Goal: Task Accomplishment & Management: Use online tool/utility

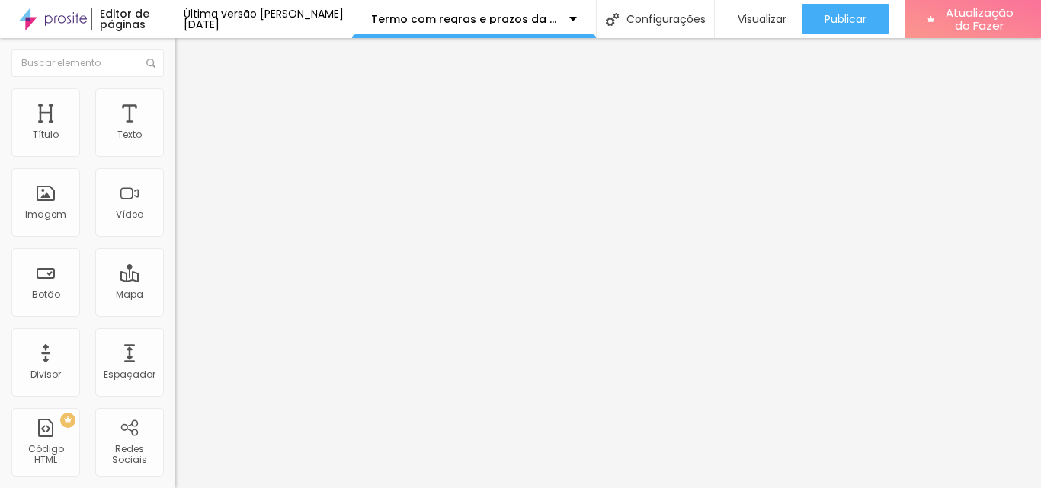
click at [189, 105] on font "Estilo" at bounding box center [201, 98] width 24 height 13
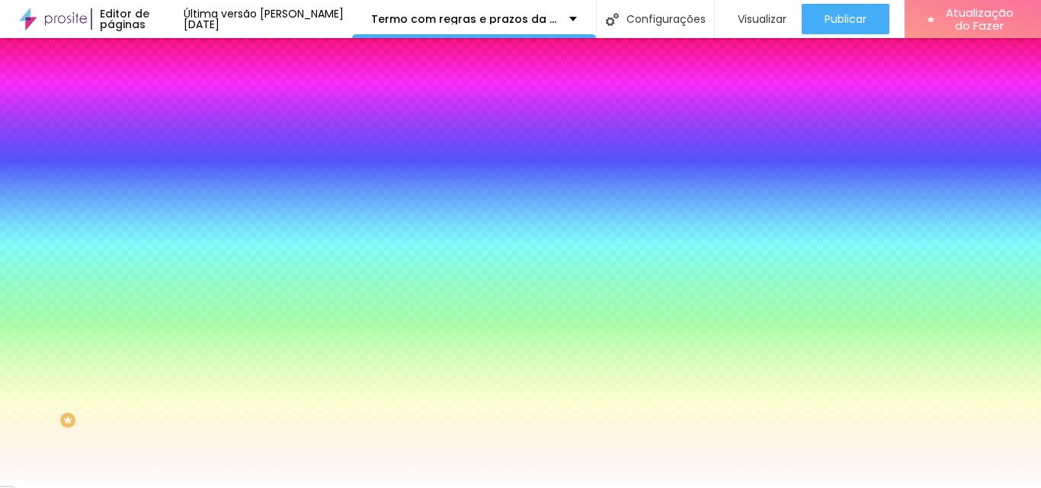
click at [184, 140] on font "Trocar imagem" at bounding box center [221, 133] width 74 height 13
click at [258, 137] on img at bounding box center [262, 132] width 9 height 9
click at [184, 140] on font "Trocar imagem" at bounding box center [221, 133] width 74 height 13
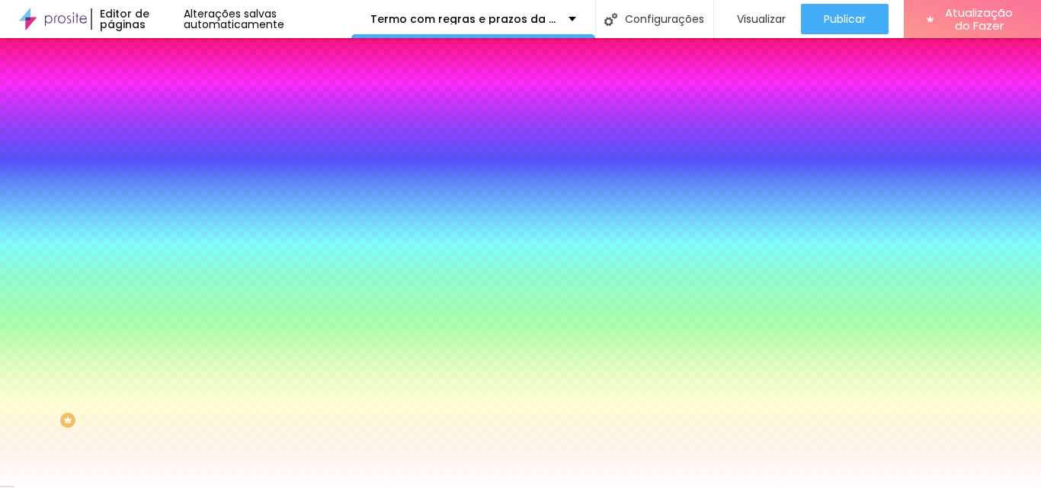
scroll to position [3169, 0]
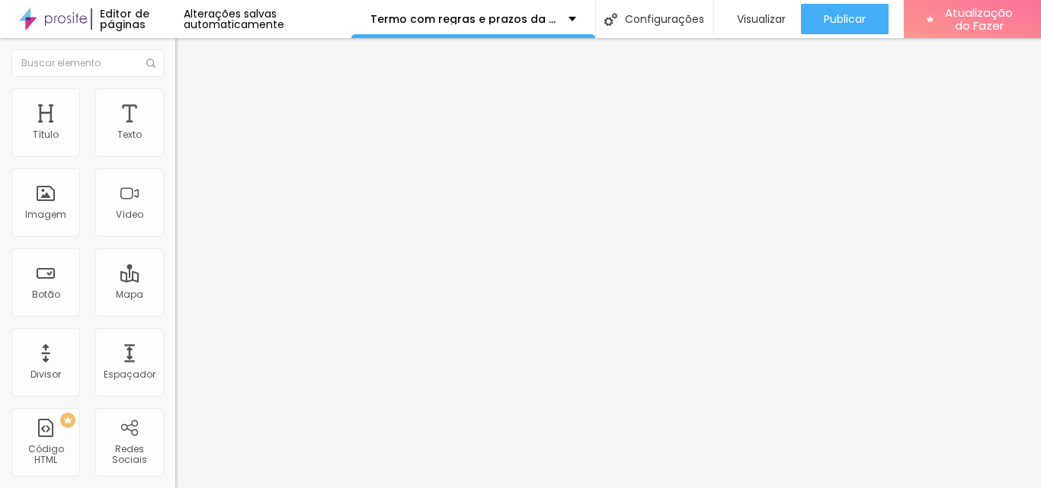
type input "19"
type input "20"
type input "21"
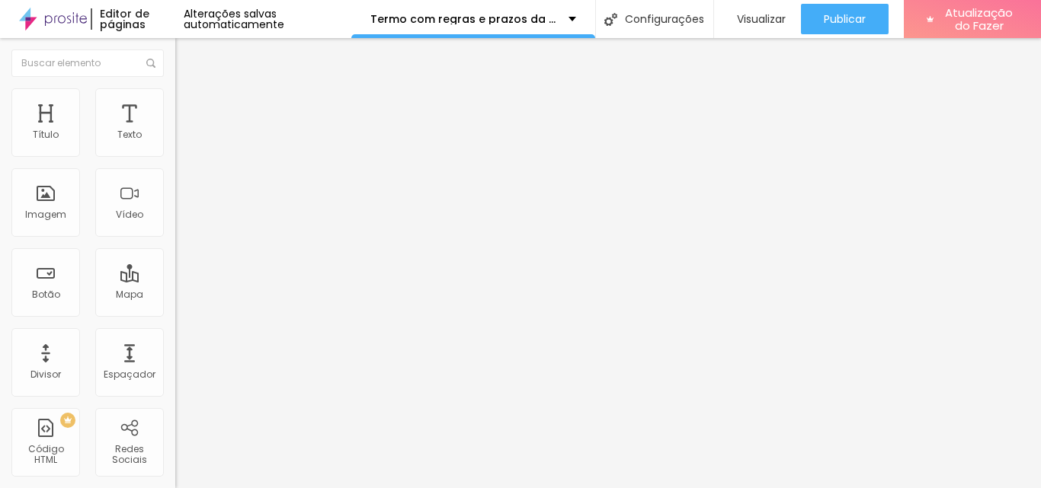
type input "21"
type input "22"
type input "23"
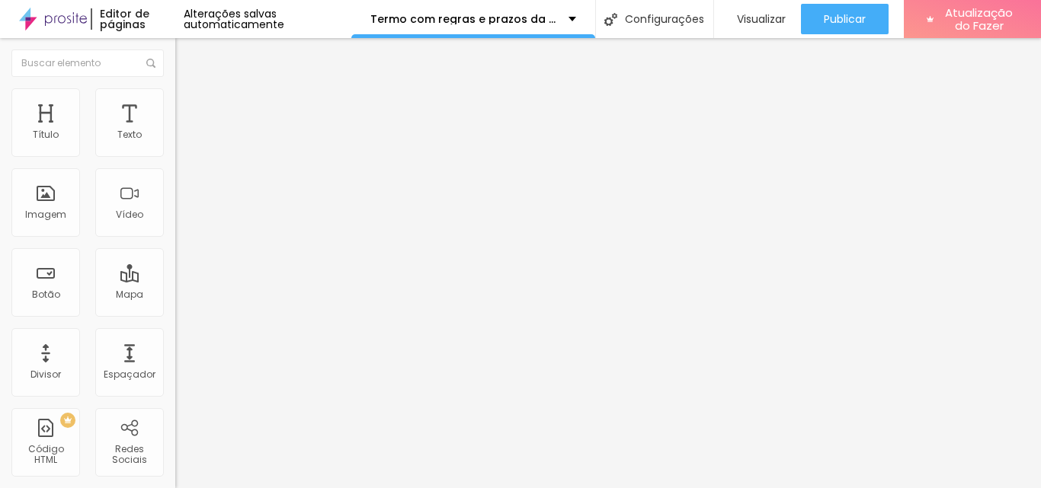
type input "24"
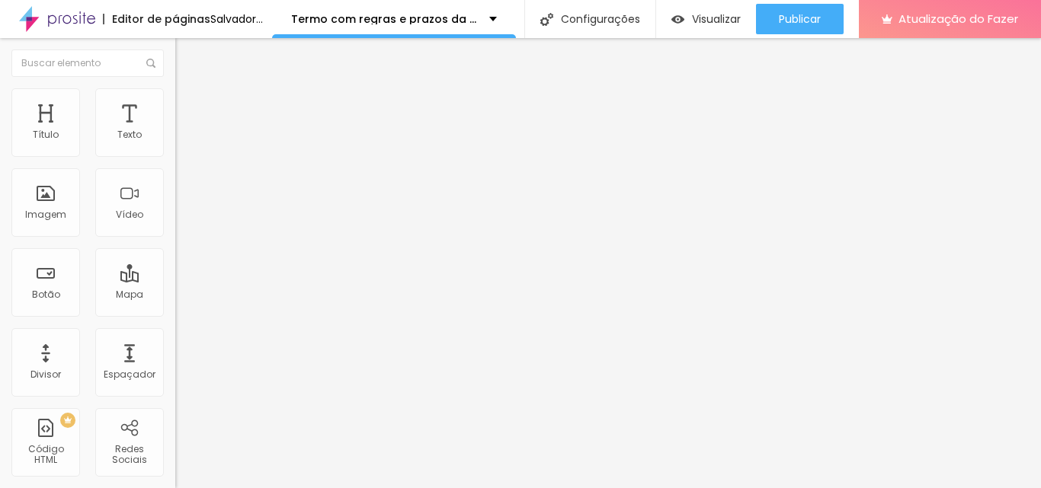
type input "25"
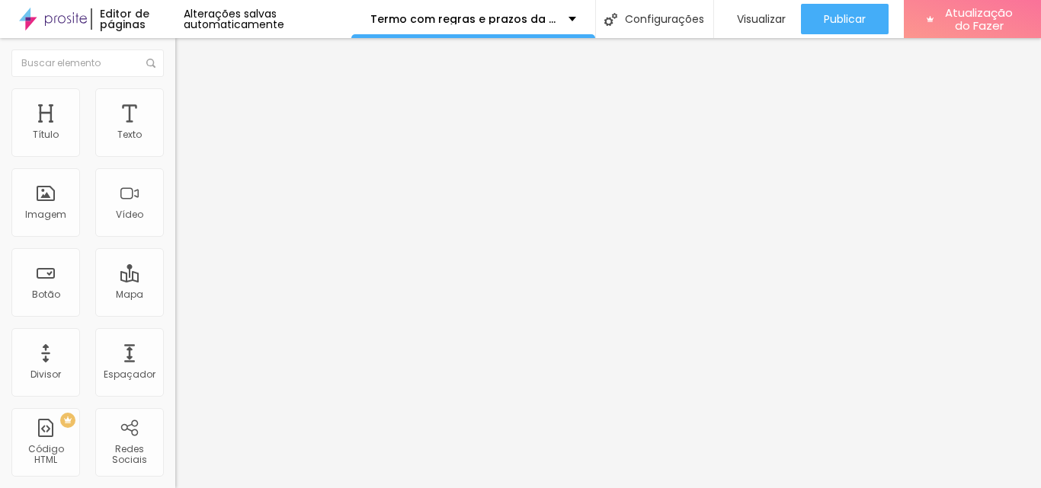
type input "26"
type input "27"
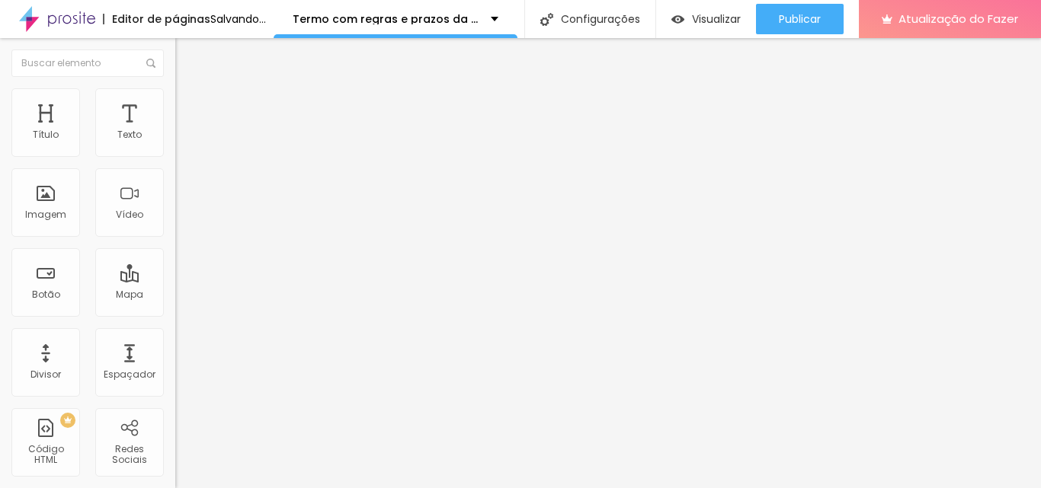
type input "26"
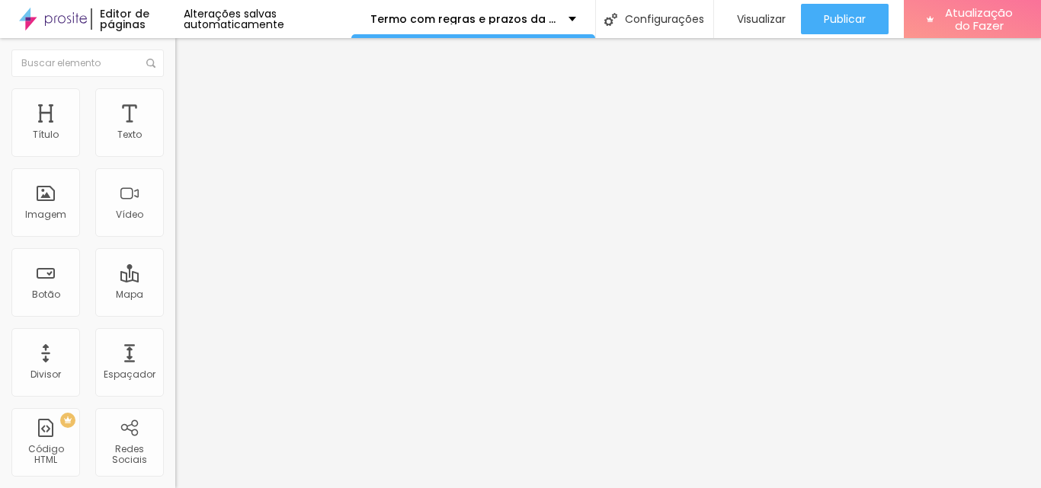
drag, startPoint x: 73, startPoint y: 153, endPoint x: 106, endPoint y: 158, distance: 33.2
type input "26"
click at [175, 280] on input "range" at bounding box center [224, 286] width 98 height 12
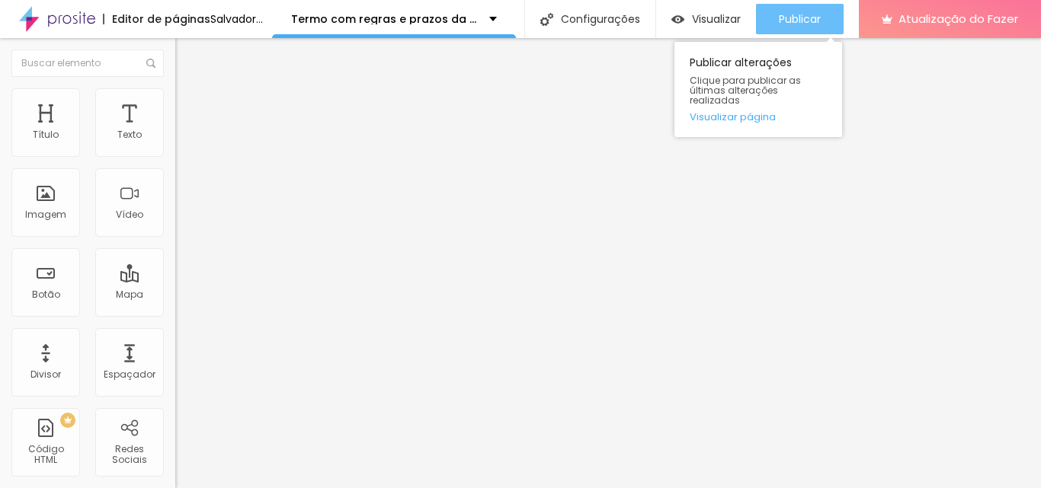
click at [821, 23] on font "Publicar" at bounding box center [800, 18] width 42 height 15
click at [821, 18] on font "Publicar" at bounding box center [800, 18] width 42 height 15
